Goal: Transaction & Acquisition: Purchase product/service

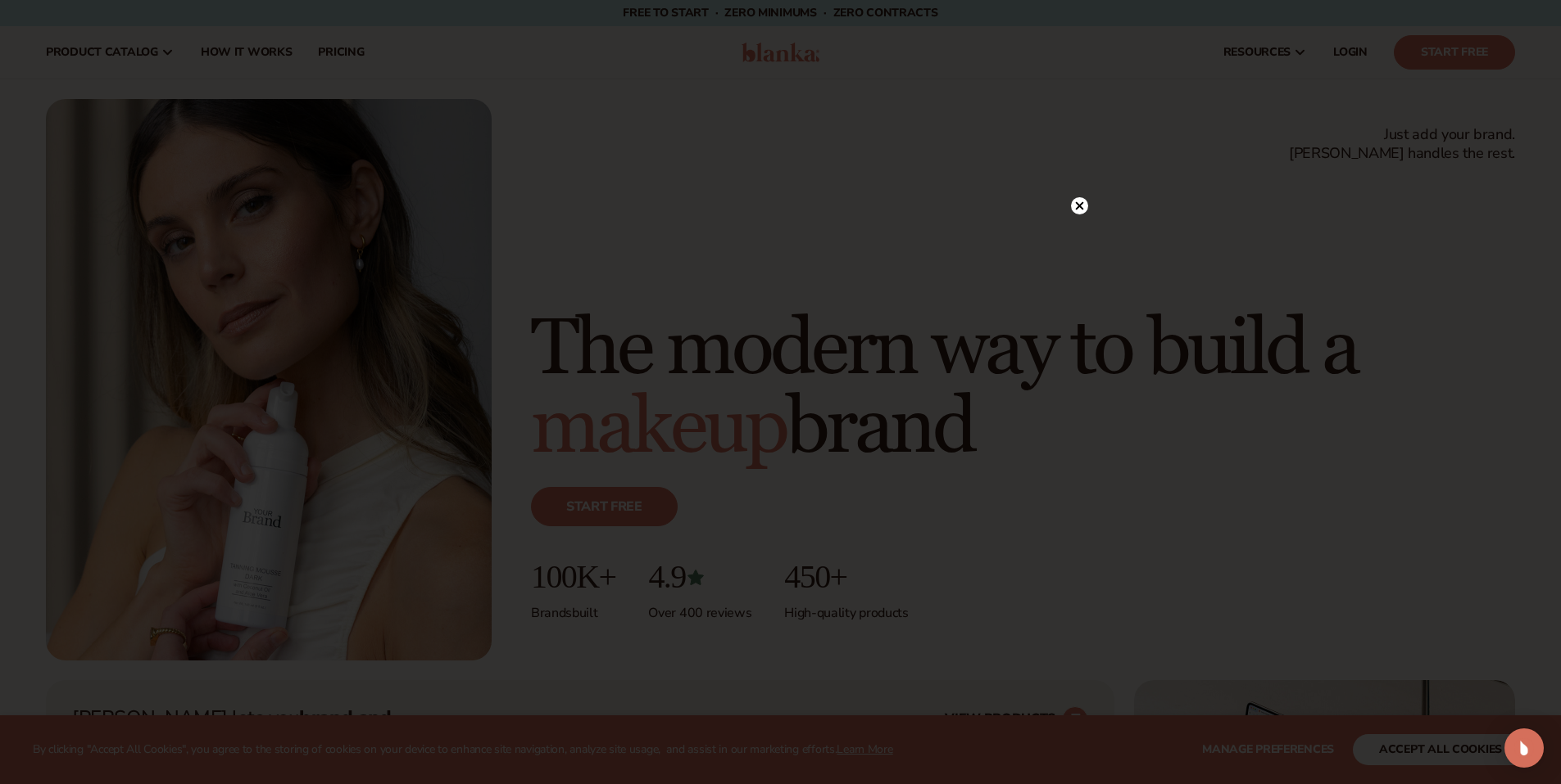
click at [1080, 205] on icon at bounding box center [1078, 205] width 8 height 8
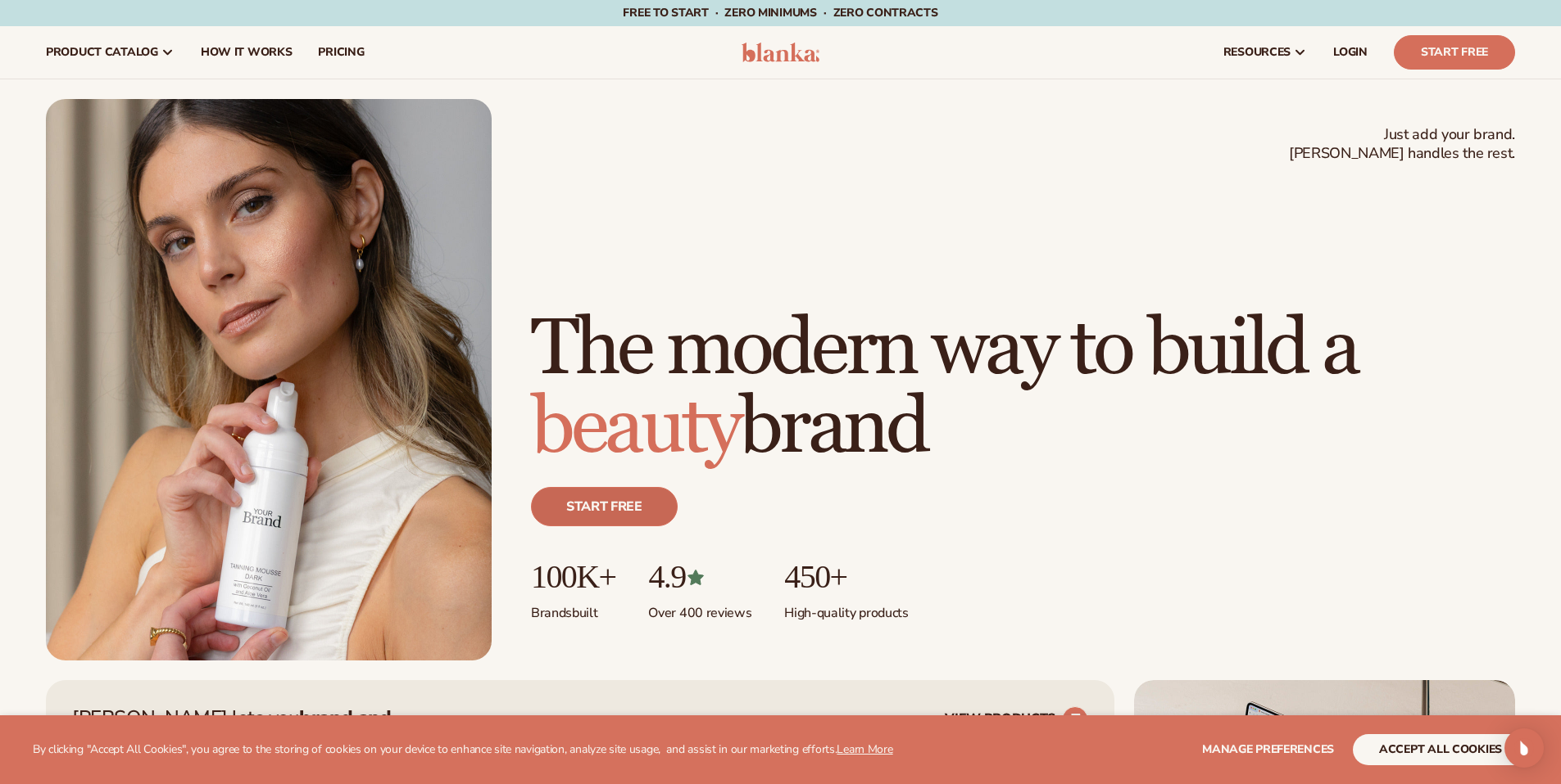
click at [604, 505] on link "Start free" at bounding box center [604, 506] width 147 height 39
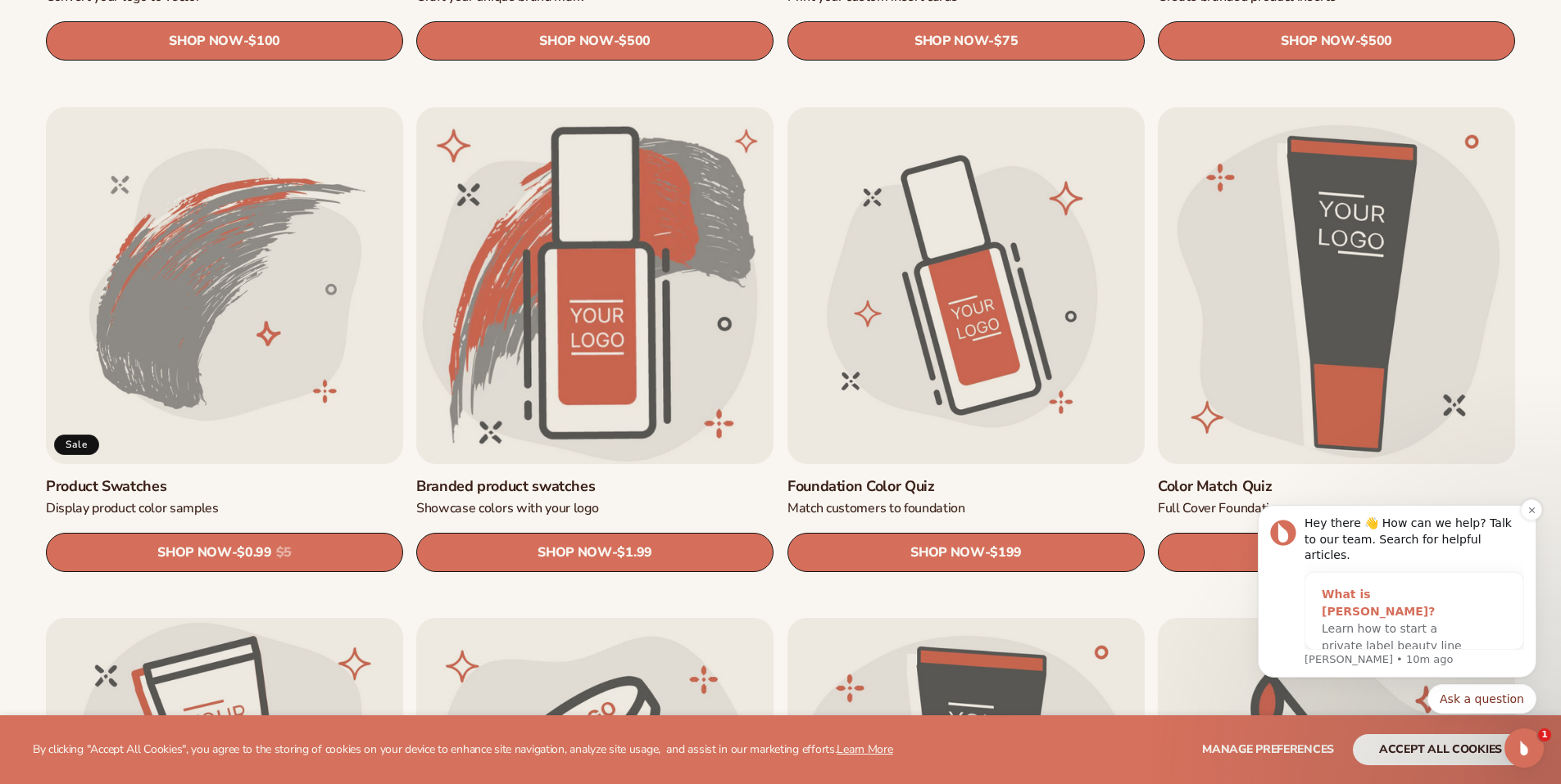
click at [1384, 622] on span "Learn how to start a private label beauty line with Blanka" at bounding box center [1391, 646] width 140 height 48
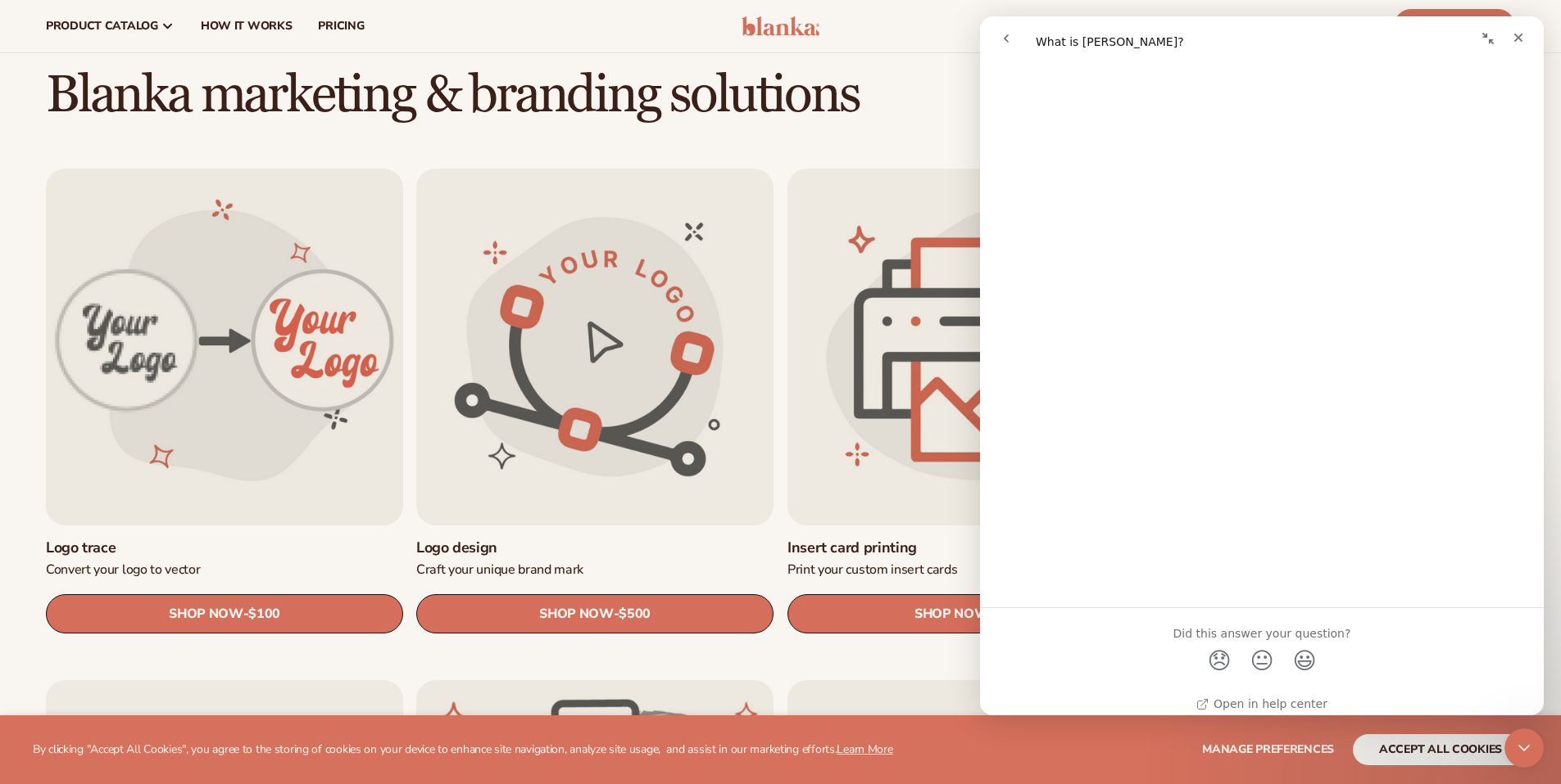
scroll to position [773, 0]
click at [891, 90] on h2 "Blanka marketing & branding solutions" at bounding box center [780, 95] width 1561 height 55
click at [1510, 29] on div "Close" at bounding box center [1518, 37] width 29 height 29
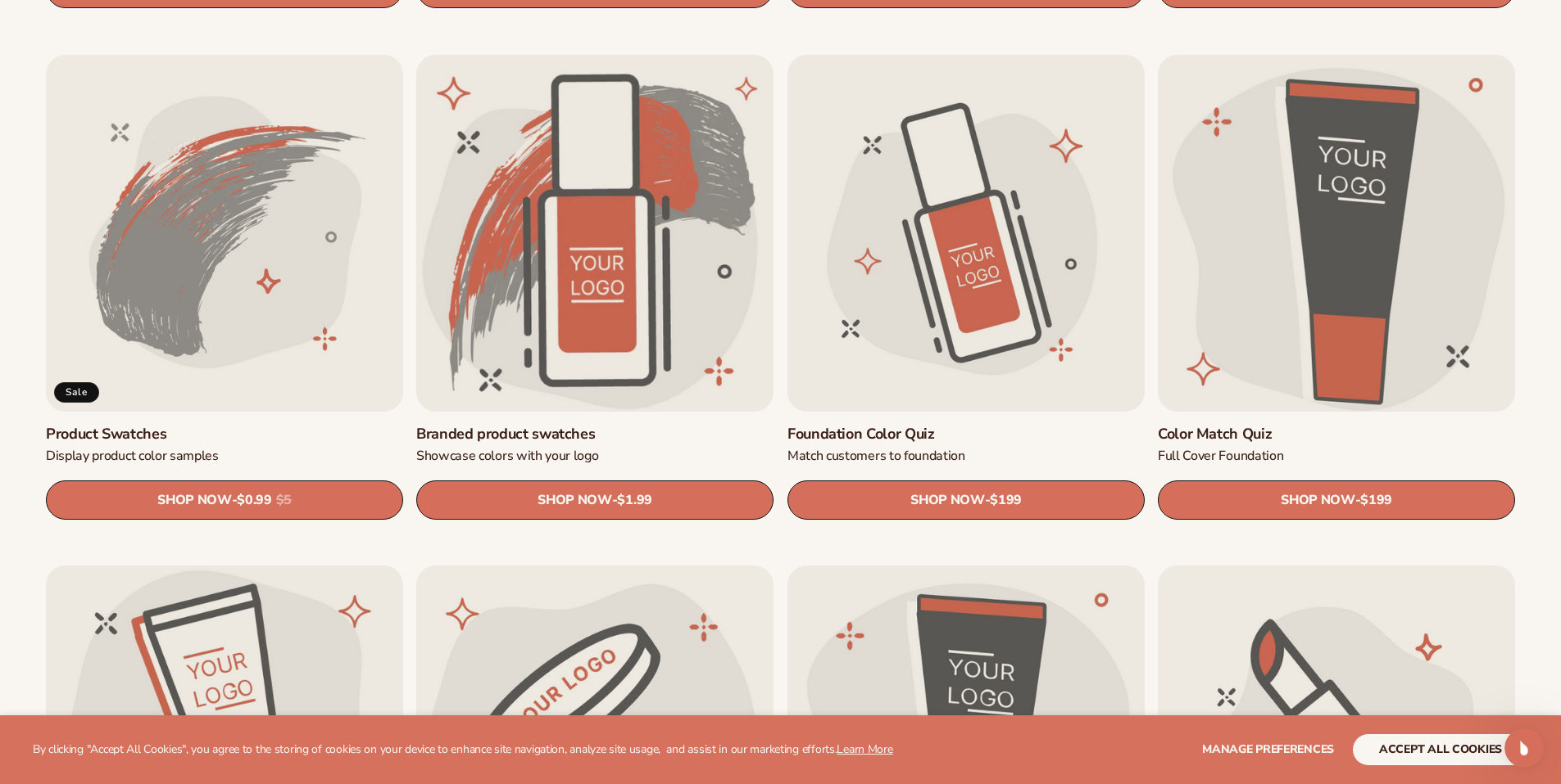
scroll to position [1064, 0]
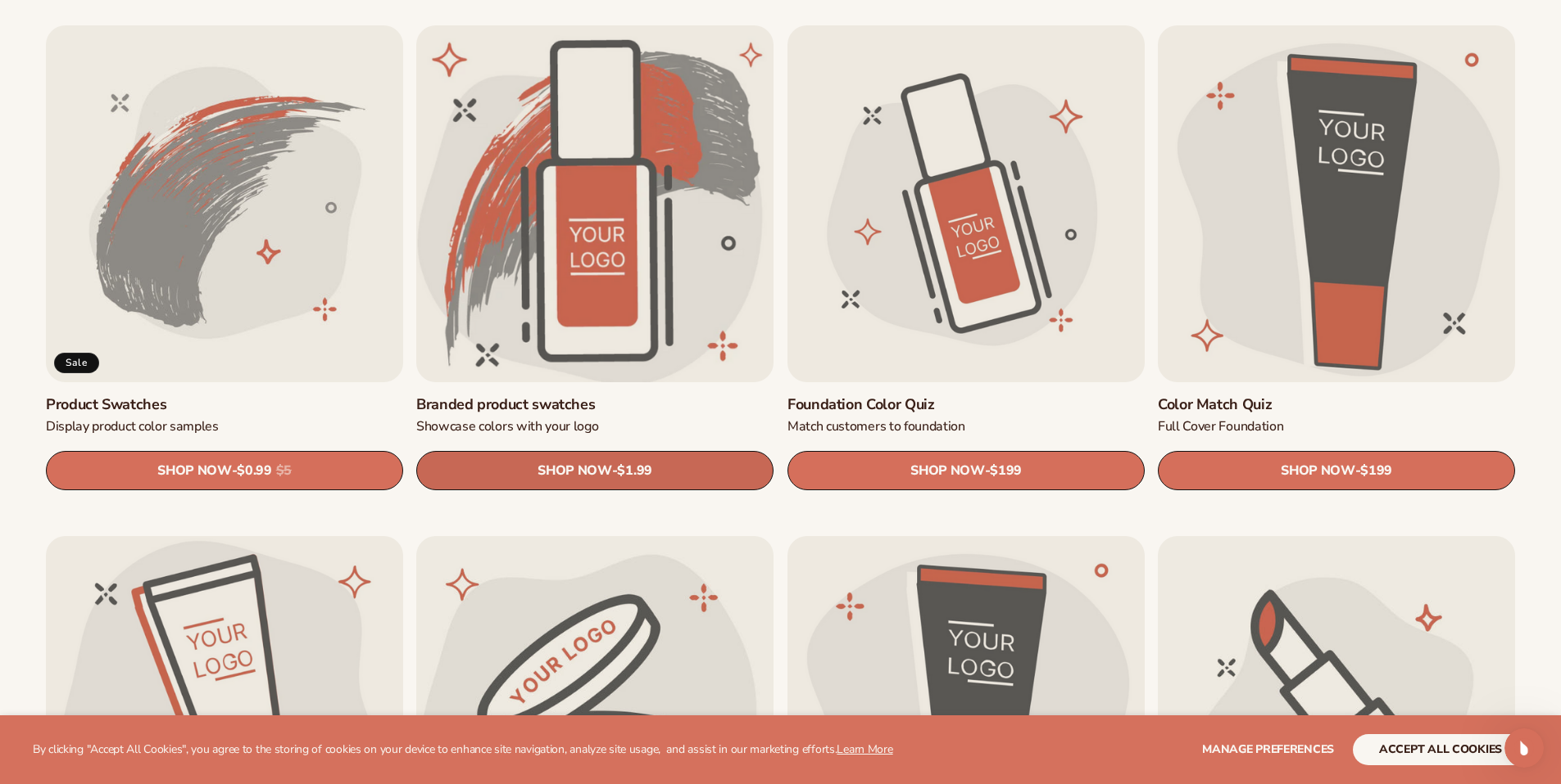
click at [684, 476] on link "SHOP NOW - Regular price $1.99 Sale price $1.99 Regular price Unit price / per" at bounding box center [595, 470] width 357 height 39
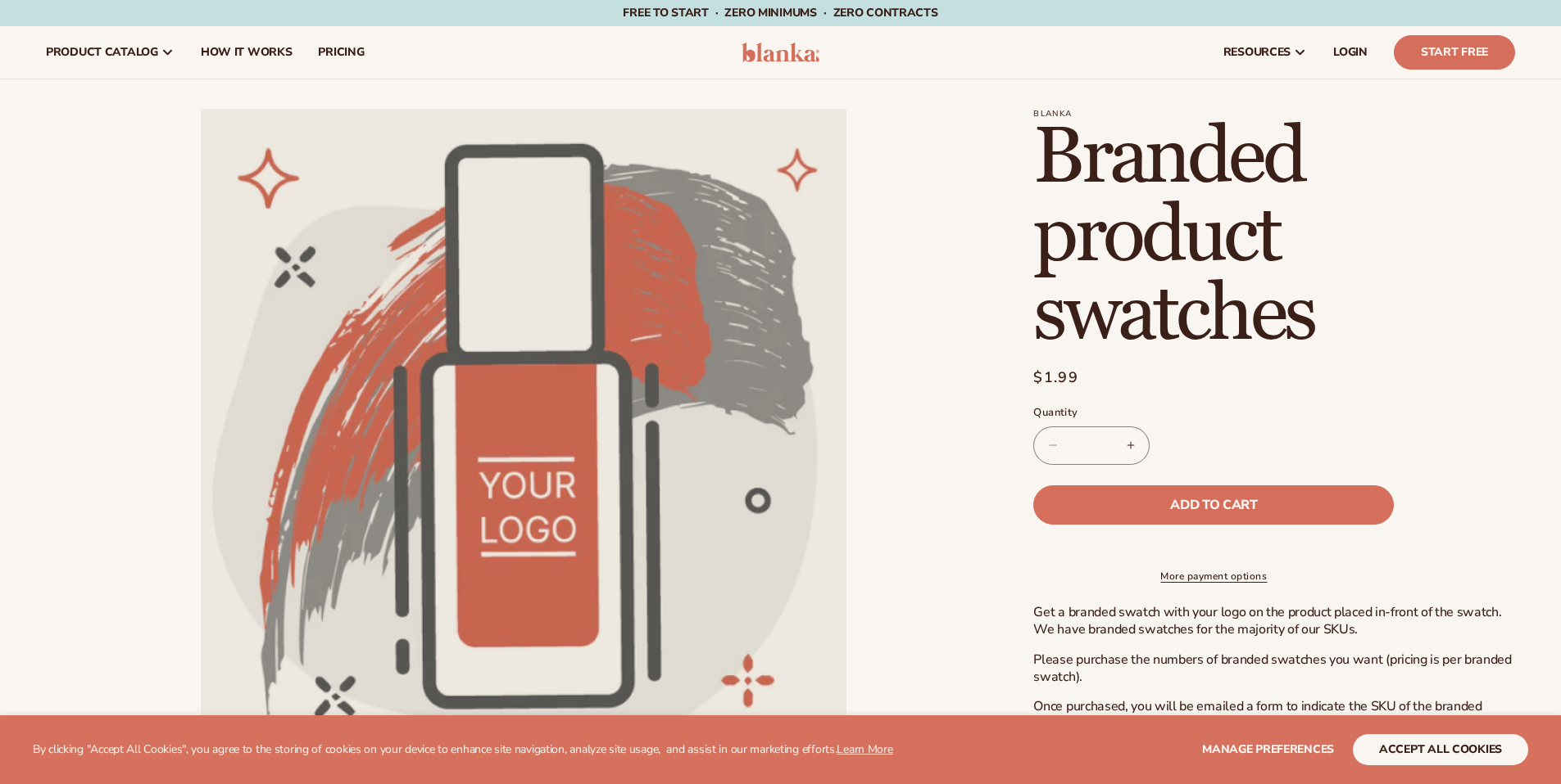
click at [1114, 456] on button "Increase quantity for Branded product swatches" at bounding box center [1130, 446] width 37 height 39
click at [1126, 450] on button "Increase quantity for Branded product swatches" at bounding box center [1130, 446] width 37 height 39
click at [1054, 450] on button "Decrease quantity for Branded product swatches" at bounding box center [1052, 446] width 37 height 39
click at [1054, 449] on button "Decrease quantity for Branded product swatches" at bounding box center [1052, 446] width 37 height 39
type input "*"
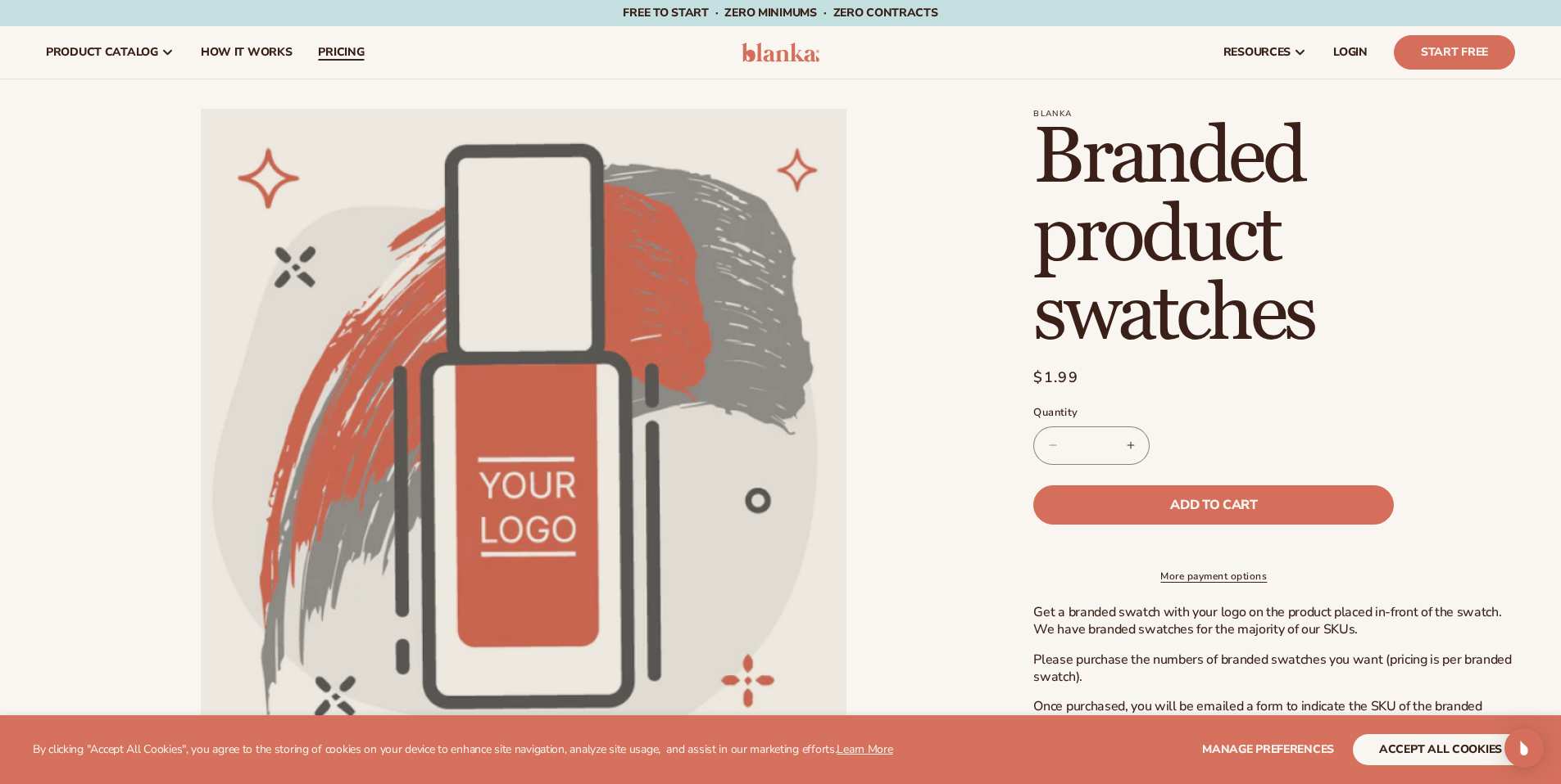
click at [333, 54] on span "pricing" at bounding box center [341, 52] width 46 height 13
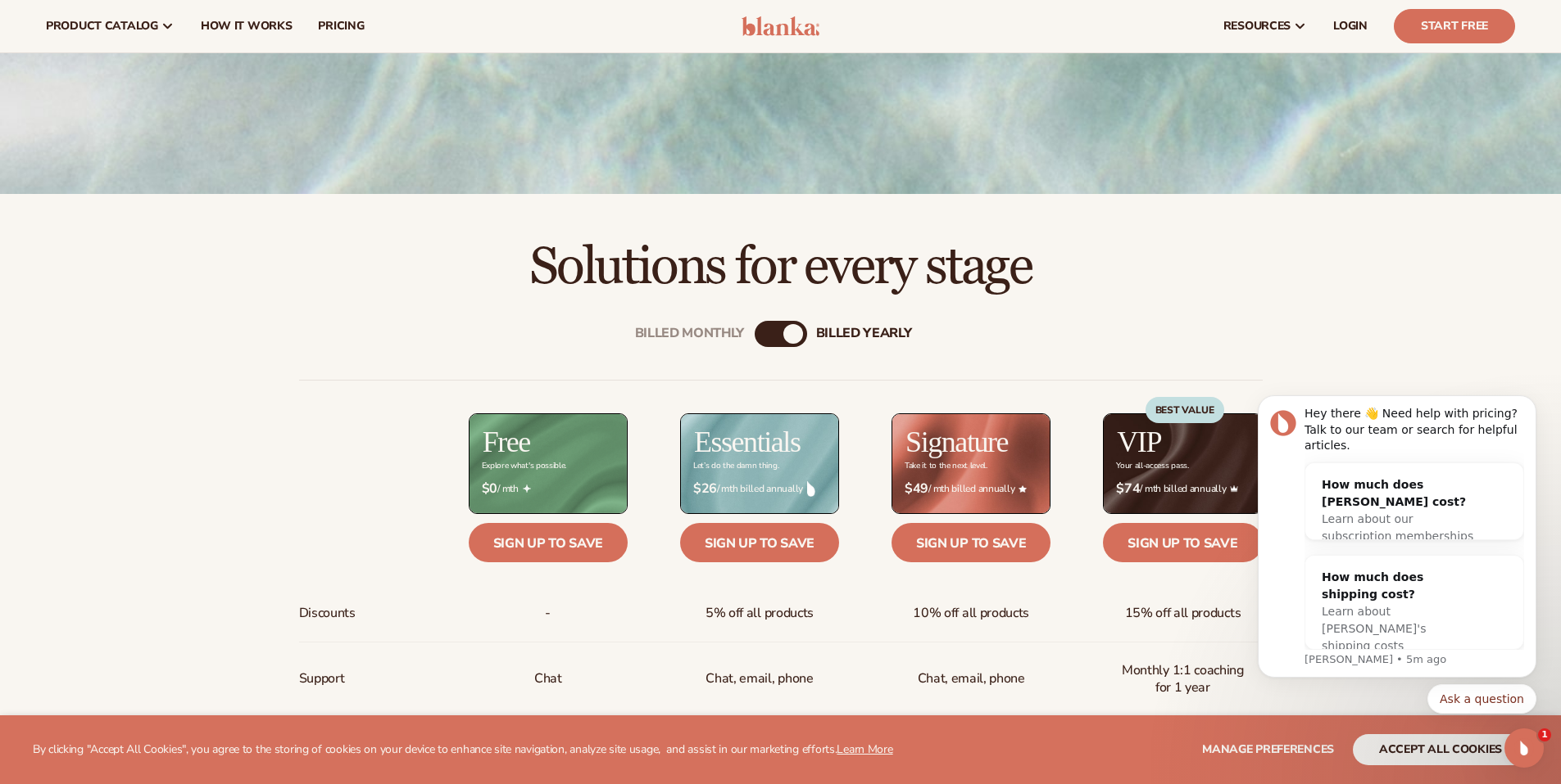
scroll to position [445, 0]
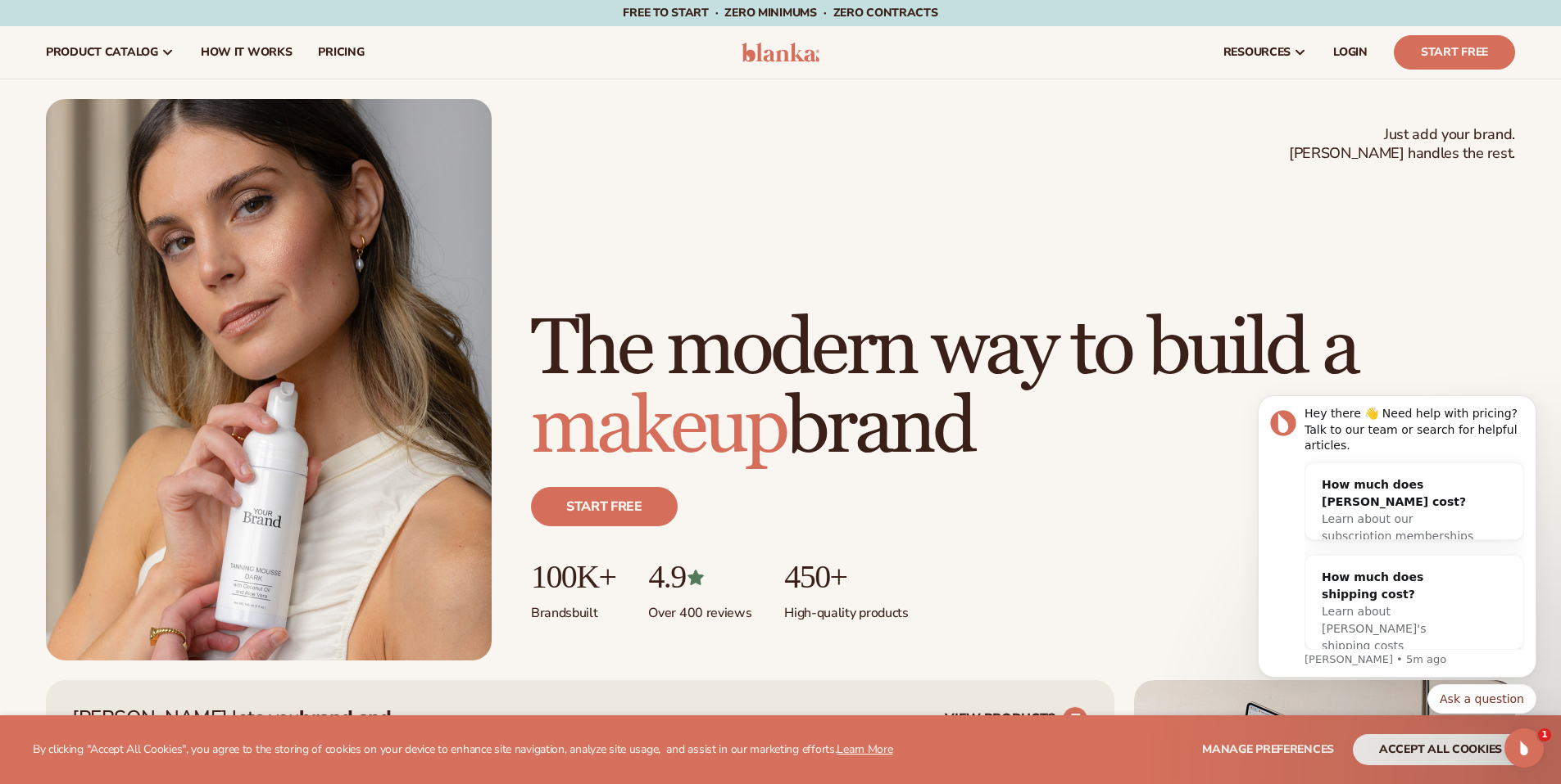
click at [830, 161] on div "Just add your brand. Blanka handles the rest. beauty,skin care,wellness,makeup …" at bounding box center [780, 379] width 1469 height 561
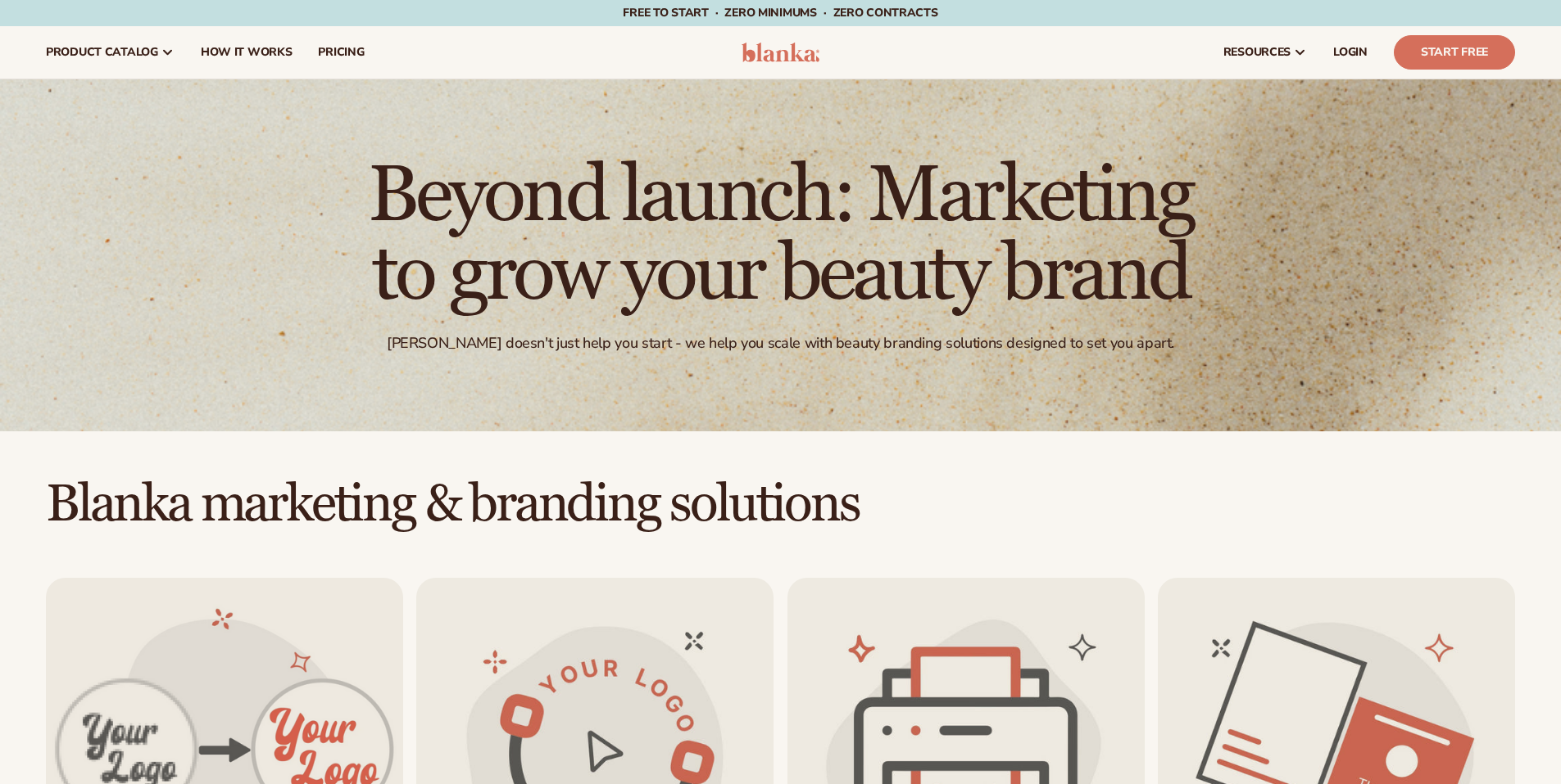
scroll to position [164, 0]
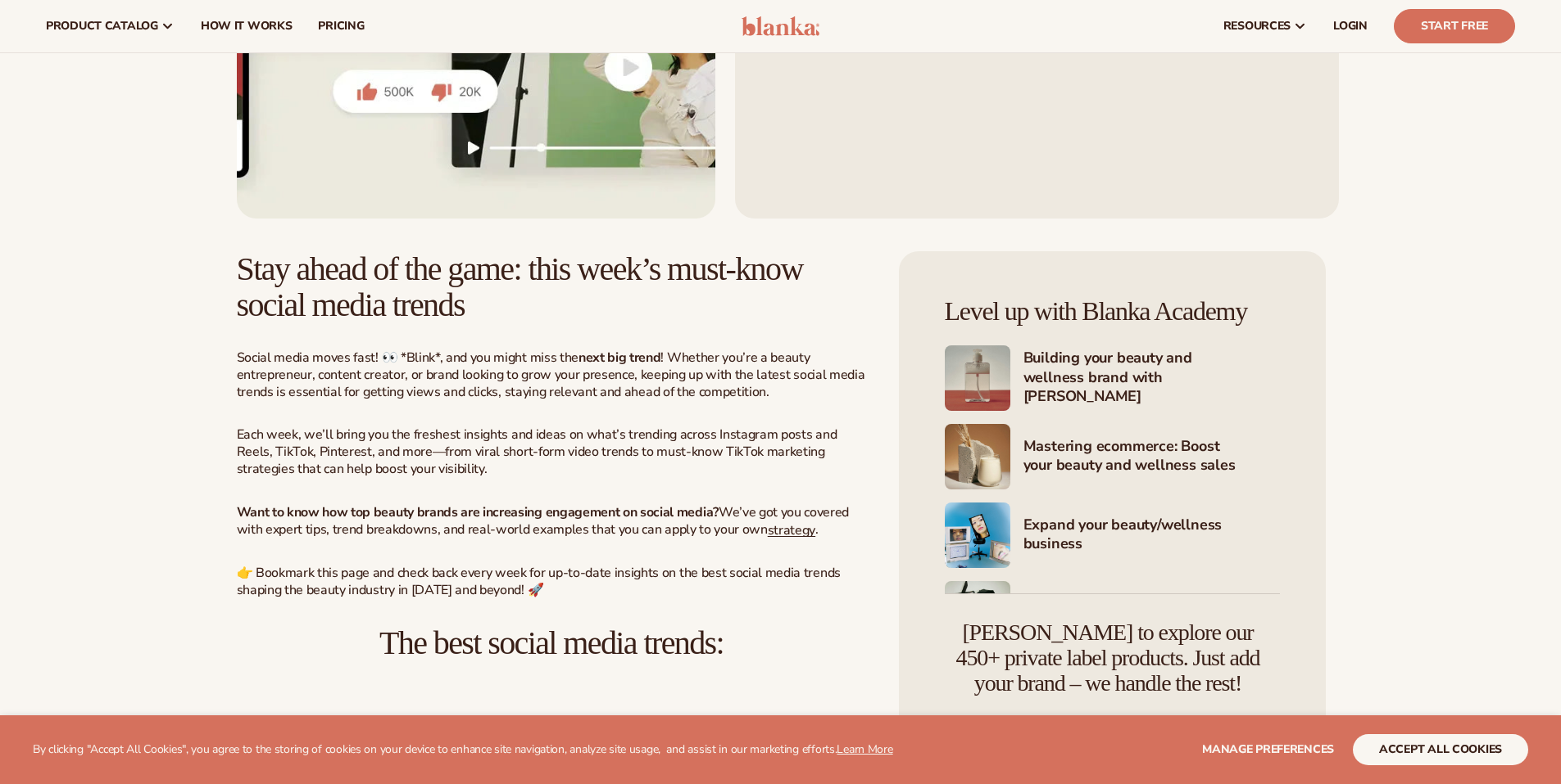
scroll to position [328, 0]
